Goal: Find specific page/section: Find specific page/section

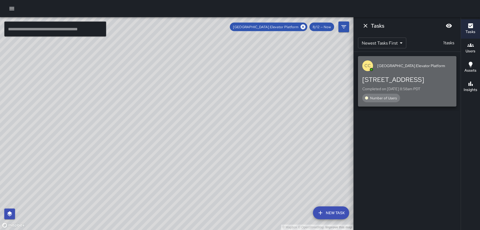
click at [407, 94] on div "Number of Users" at bounding box center [407, 98] width 90 height 9
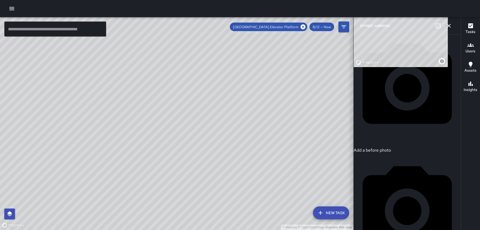
click at [447, 25] on icon "button" at bounding box center [449, 26] width 6 height 6
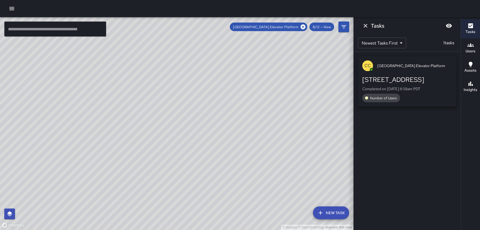
click at [371, 25] on h6 "Tasks" at bounding box center [377, 25] width 13 height 9
click at [367, 25] on icon "Dismiss" at bounding box center [365, 26] width 6 height 6
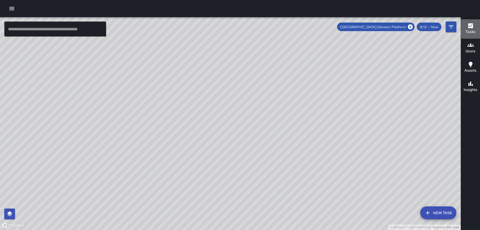
click at [469, 27] on icon "button" at bounding box center [470, 25] width 5 height 5
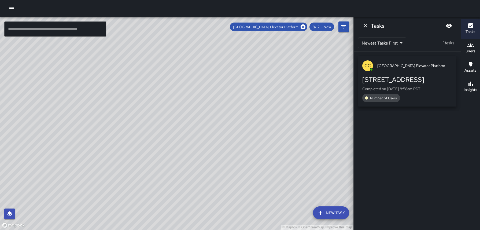
click at [473, 47] on icon "button" at bounding box center [470, 45] width 6 height 6
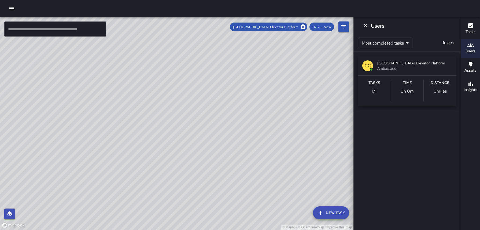
click at [409, 73] on div "CC [GEOGRAPHIC_DATA] Elevator Platform Ambassador" at bounding box center [407, 65] width 98 height 19
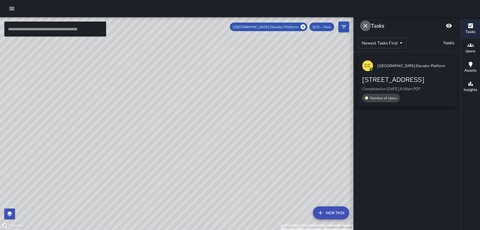
click at [365, 26] on icon "Dismiss" at bounding box center [366, 26] width 4 height 4
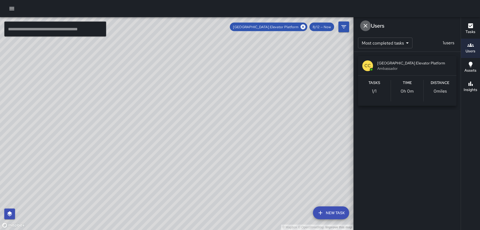
click at [368, 25] on icon "Dismiss" at bounding box center [365, 26] width 6 height 6
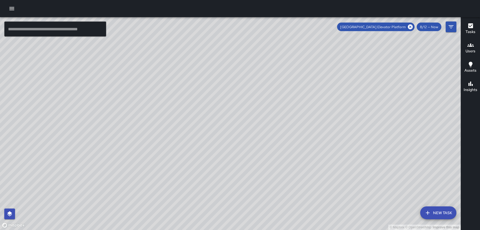
drag, startPoint x: 411, startPoint y: 26, endPoint x: 405, endPoint y: 46, distance: 20.2
click at [405, 46] on div "© Mapbox © OpenStreetMap Improve this map ​ New Task Civic Center Elevator Plat…" at bounding box center [230, 123] width 461 height 213
click at [448, 26] on icon "Filters" at bounding box center [451, 27] width 6 height 6
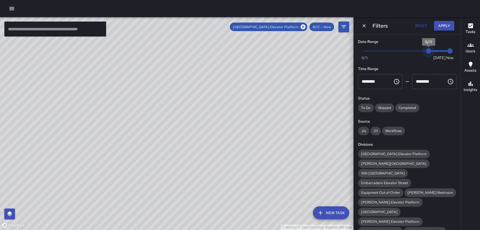
type input "*"
drag, startPoint x: 441, startPoint y: 49, endPoint x: 338, endPoint y: 49, distance: 103.5
click at [338, 49] on div "© Mapbox © OpenStreetMap Improve this map ​ New Task Civic Center Elevator Plat…" at bounding box center [240, 123] width 480 height 213
click at [442, 21] on button "Apply" at bounding box center [444, 26] width 20 height 10
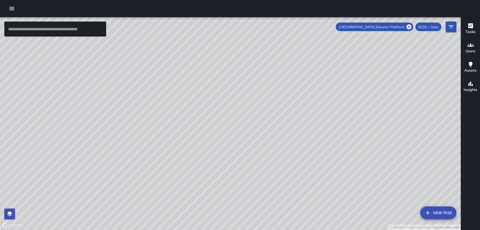
click at [470, 27] on icon "button" at bounding box center [470, 26] width 6 height 6
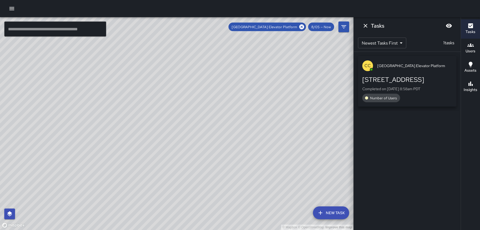
click at [365, 25] on icon "Dismiss" at bounding box center [366, 26] width 4 height 4
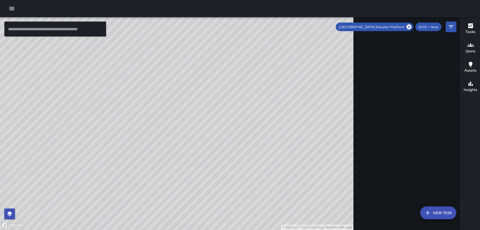
click at [334, 89] on div "© Mapbox © OpenStreetMap Improve this map" at bounding box center [176, 123] width 353 height 213
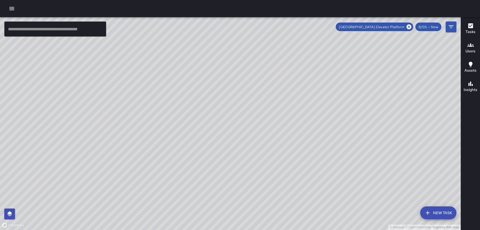
drag, startPoint x: 345, startPoint y: 83, endPoint x: 345, endPoint y: 123, distance: 40.2
click at [345, 123] on div "© Mapbox © OpenStreetMap Improve this map" at bounding box center [230, 123] width 461 height 213
